Goal: Information Seeking & Learning: Learn about a topic

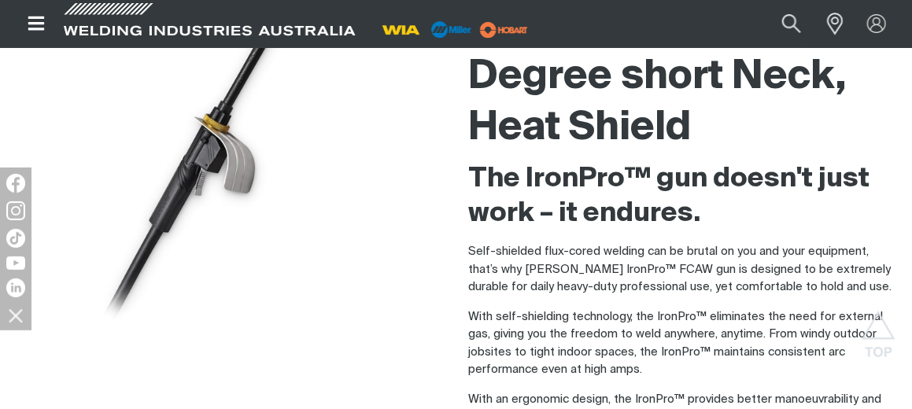
scroll to position [79, 0]
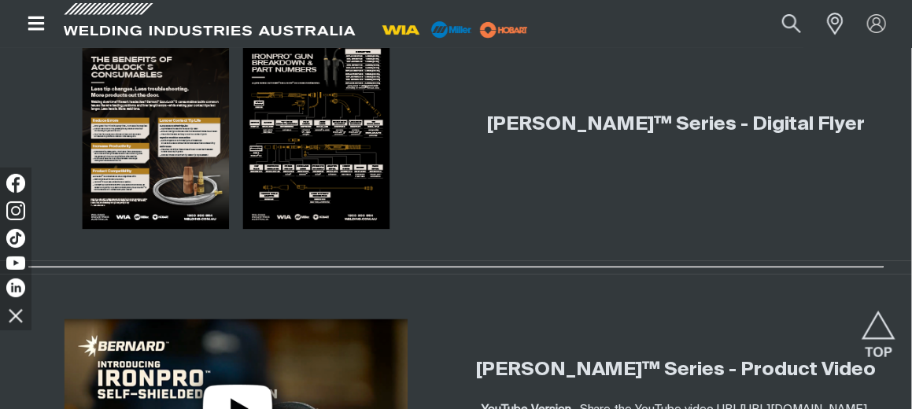
scroll to position [1652, 0]
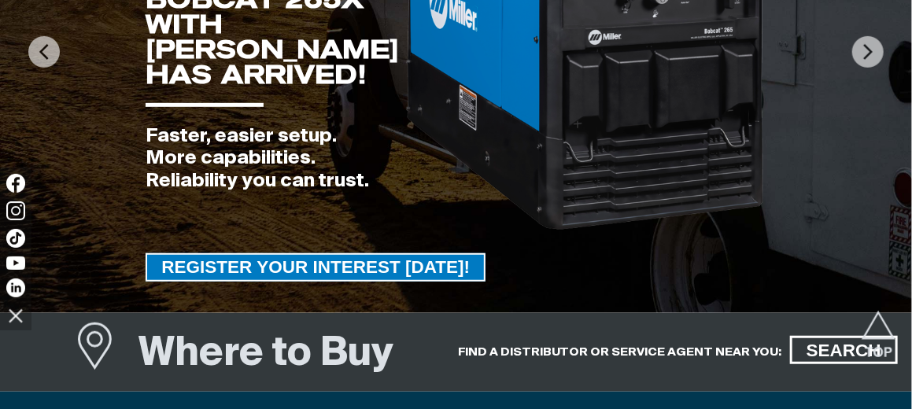
scroll to position [315, 0]
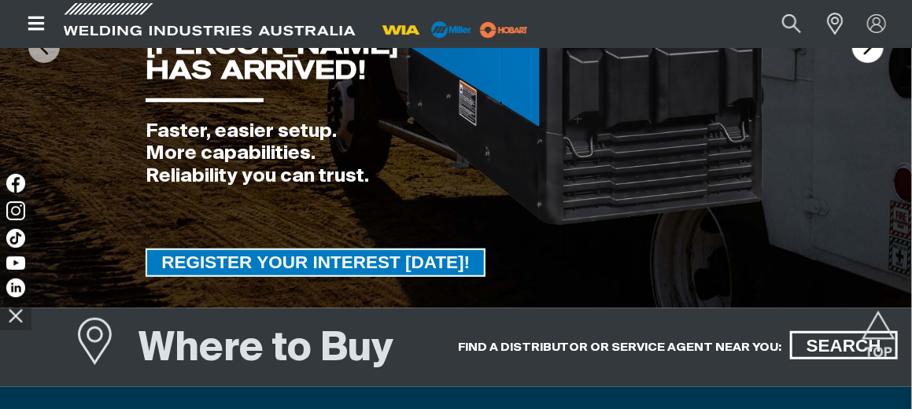
click at [862, 56] on img at bounding box center [867, 46] width 31 height 31
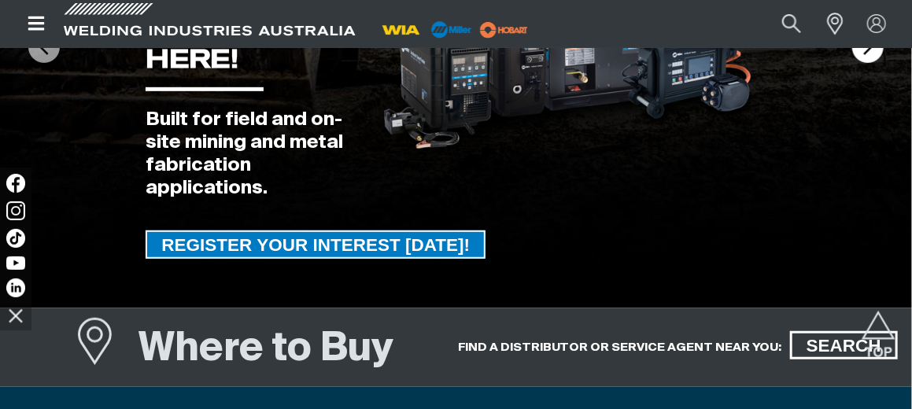
click at [862, 56] on img at bounding box center [867, 46] width 31 height 31
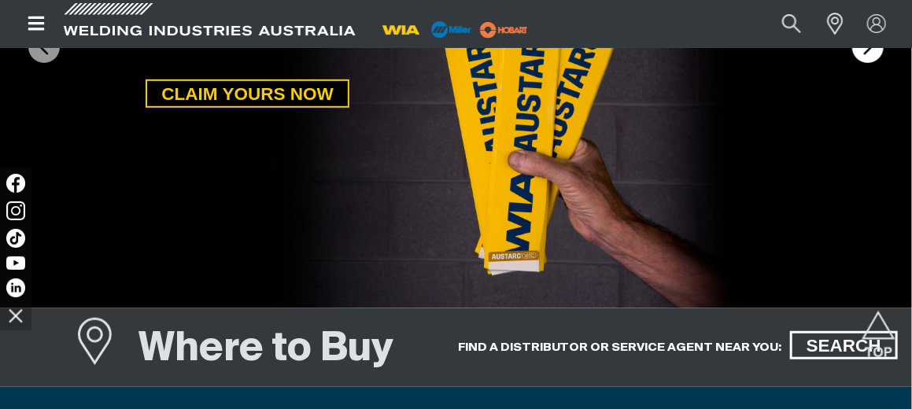
click at [862, 56] on img at bounding box center [867, 46] width 31 height 31
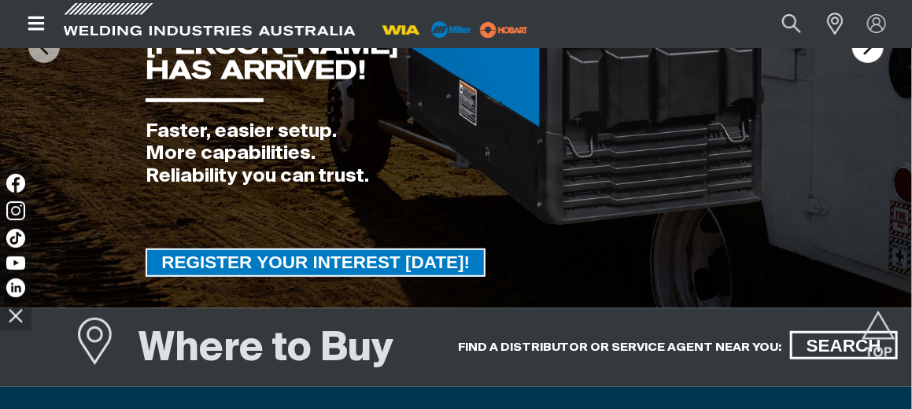
click at [862, 56] on img at bounding box center [867, 46] width 31 height 31
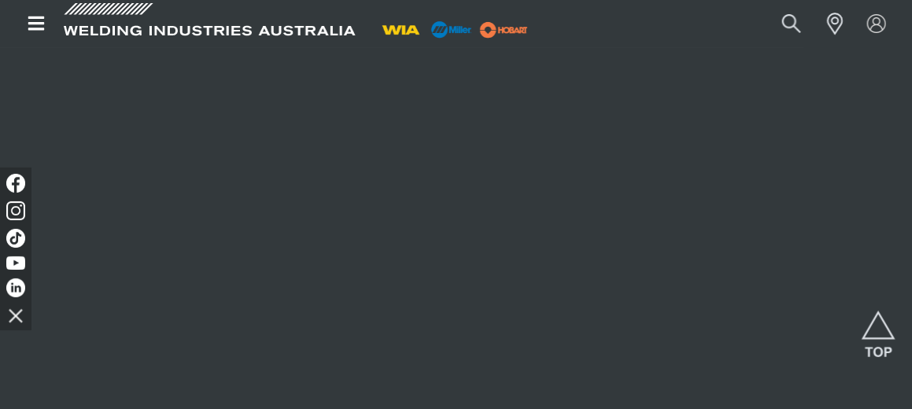
scroll to position [1198, 0]
click at [783, 25] on button "Search products" at bounding box center [792, 23] width 64 height 42
click at [643, 26] on input "Search" at bounding box center [696, 24] width 242 height 34
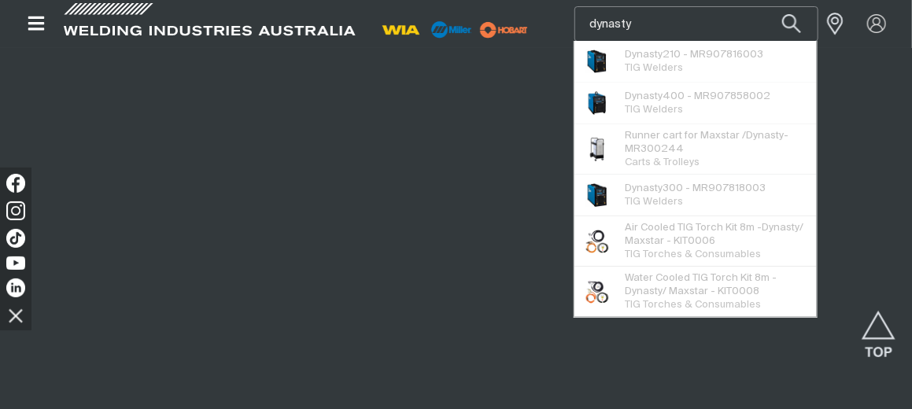
type input "dynasty"
click at [764, 6] on button "Search products" at bounding box center [790, 23] width 53 height 35
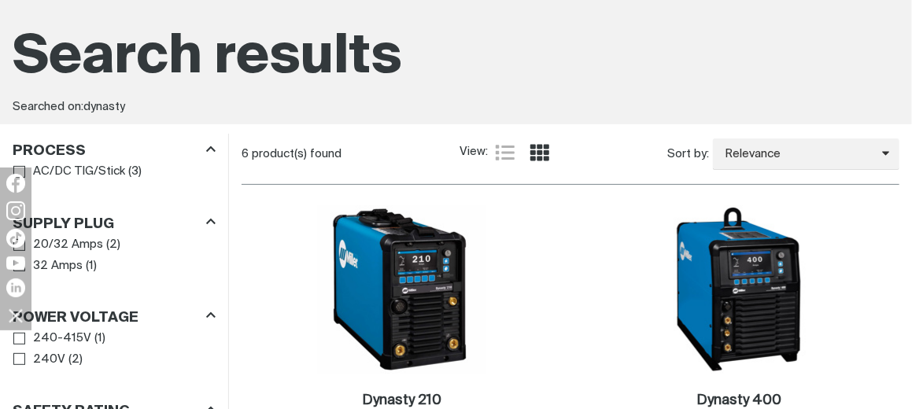
scroll to position [315, 0]
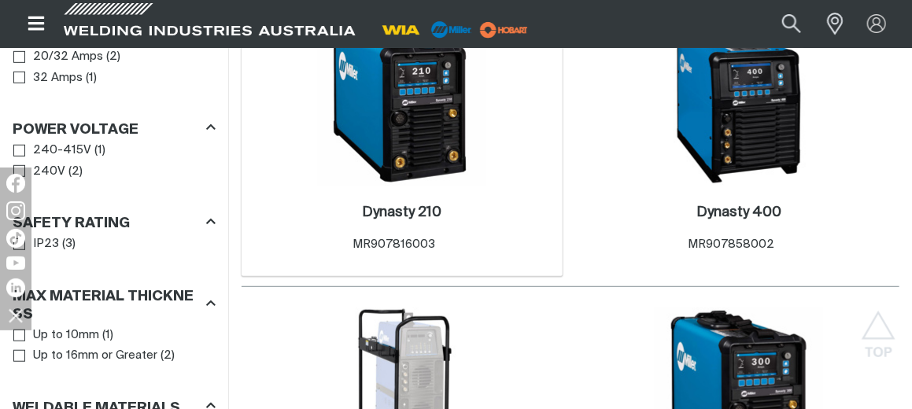
click at [443, 168] on img at bounding box center [402, 101] width 168 height 168
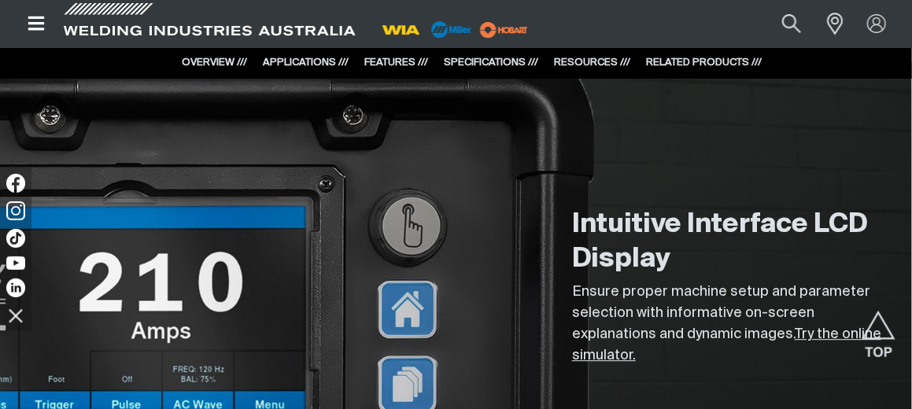
scroll to position [1180, 0]
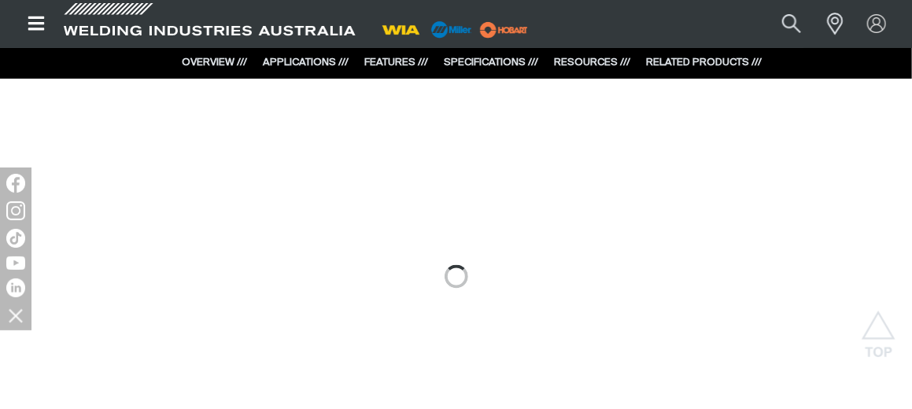
click at [230, 62] on link "OVERVIEW ///" at bounding box center [214, 62] width 65 height 10
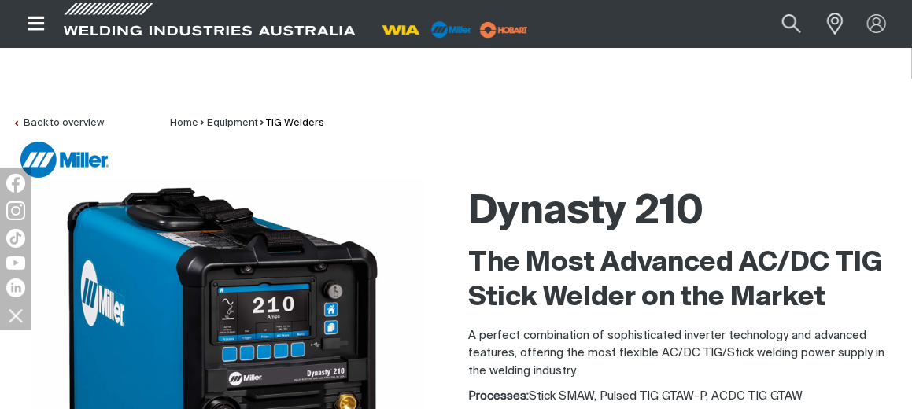
scroll to position [0, 0]
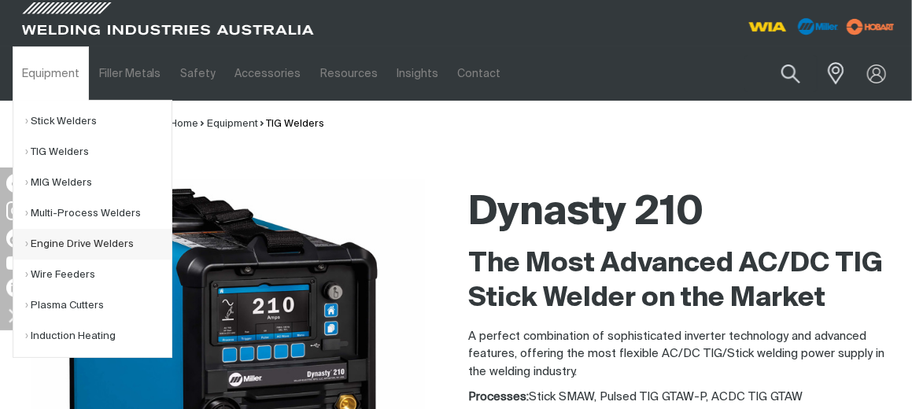
click at [78, 244] on link "Engine Drive Welders" at bounding box center [98, 244] width 146 height 31
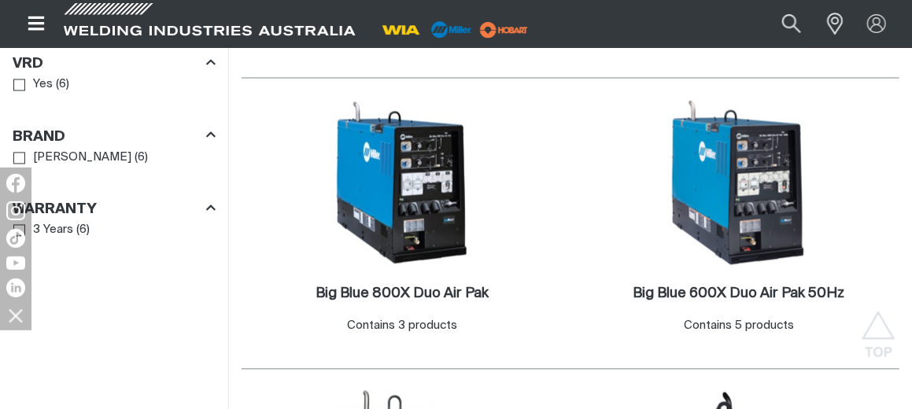
scroll to position [1258, 0]
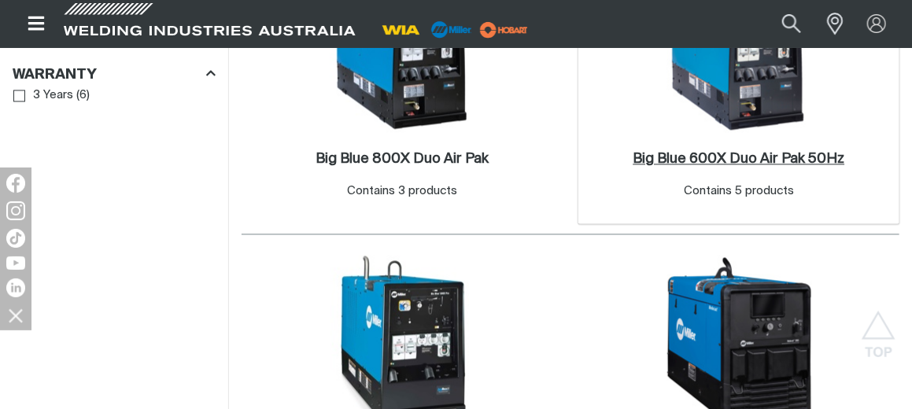
click at [725, 152] on h2 "Big Blue 600X Duo Air Pak 50Hz ." at bounding box center [738, 159] width 212 height 14
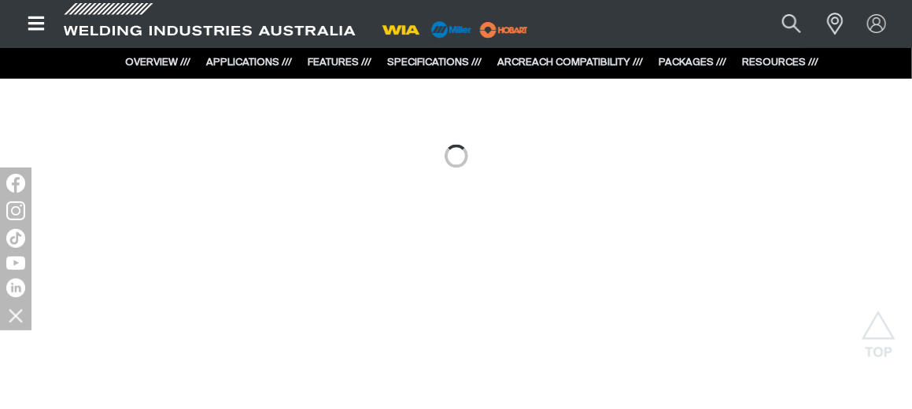
scroll to position [1337, 0]
